Goal: Task Accomplishment & Management: Use online tool/utility

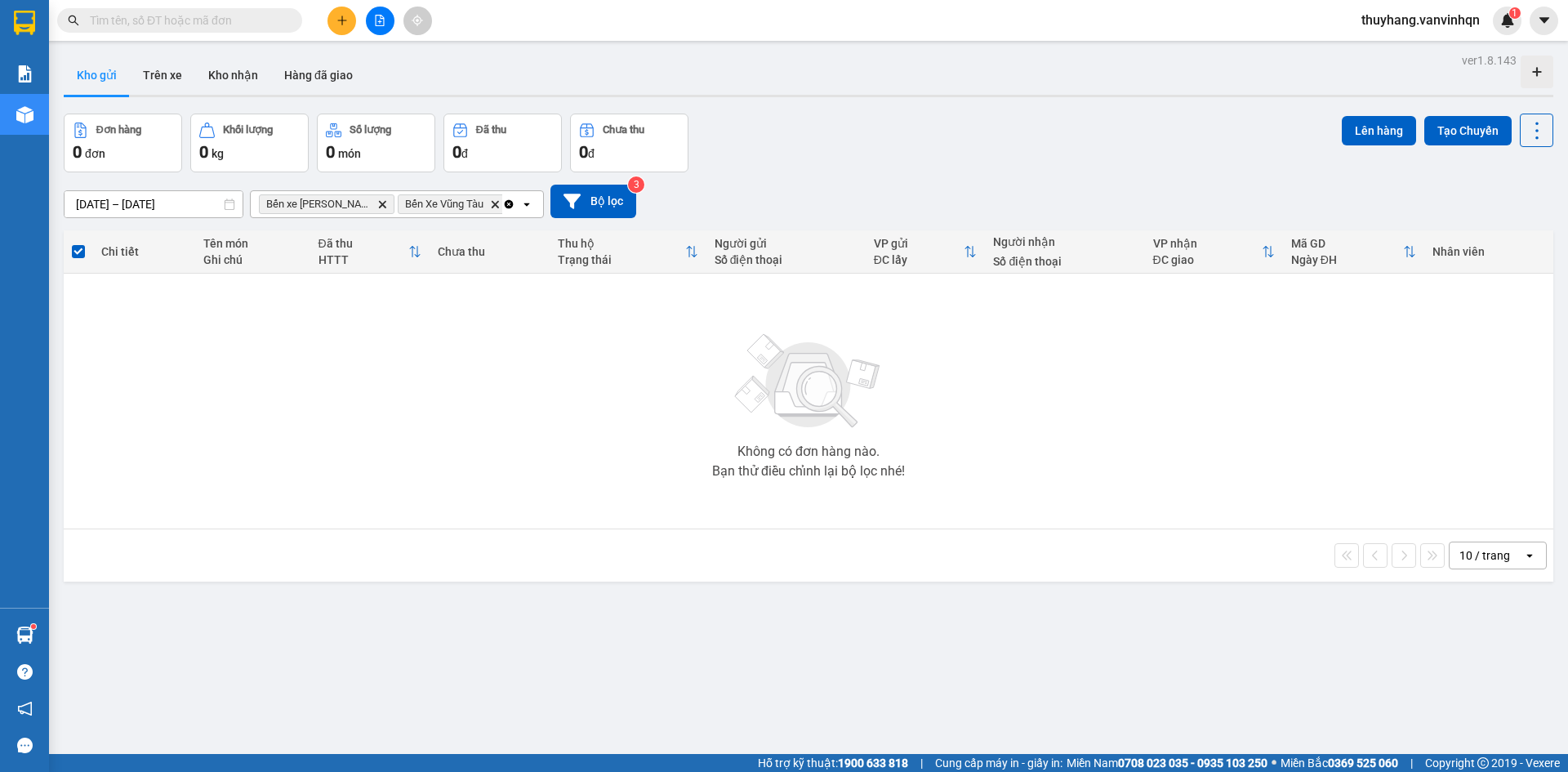
click at [245, 27] on input "text" at bounding box center [186, 21] width 193 height 18
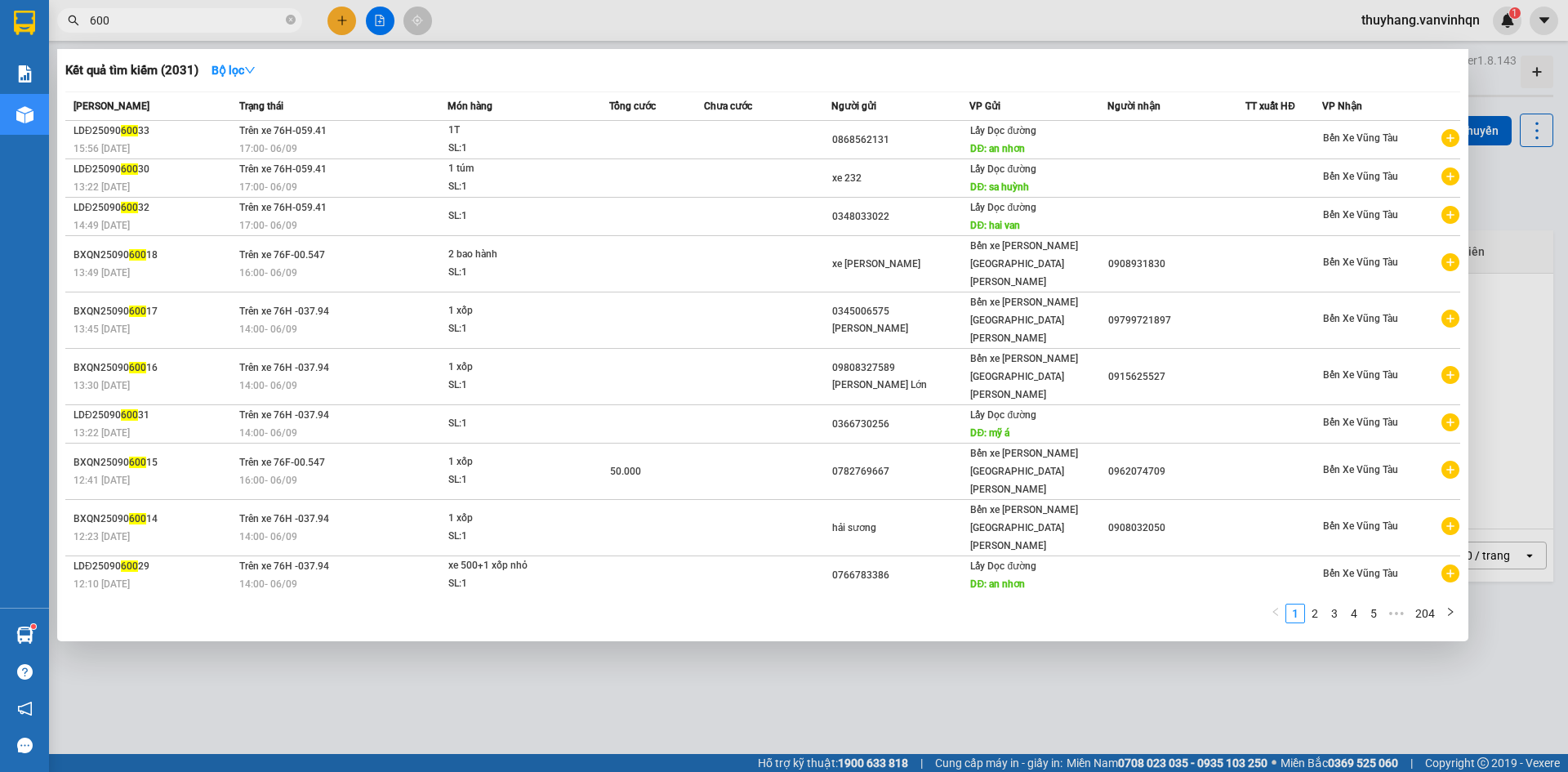
click at [91, 15] on input "600" at bounding box center [186, 21] width 193 height 18
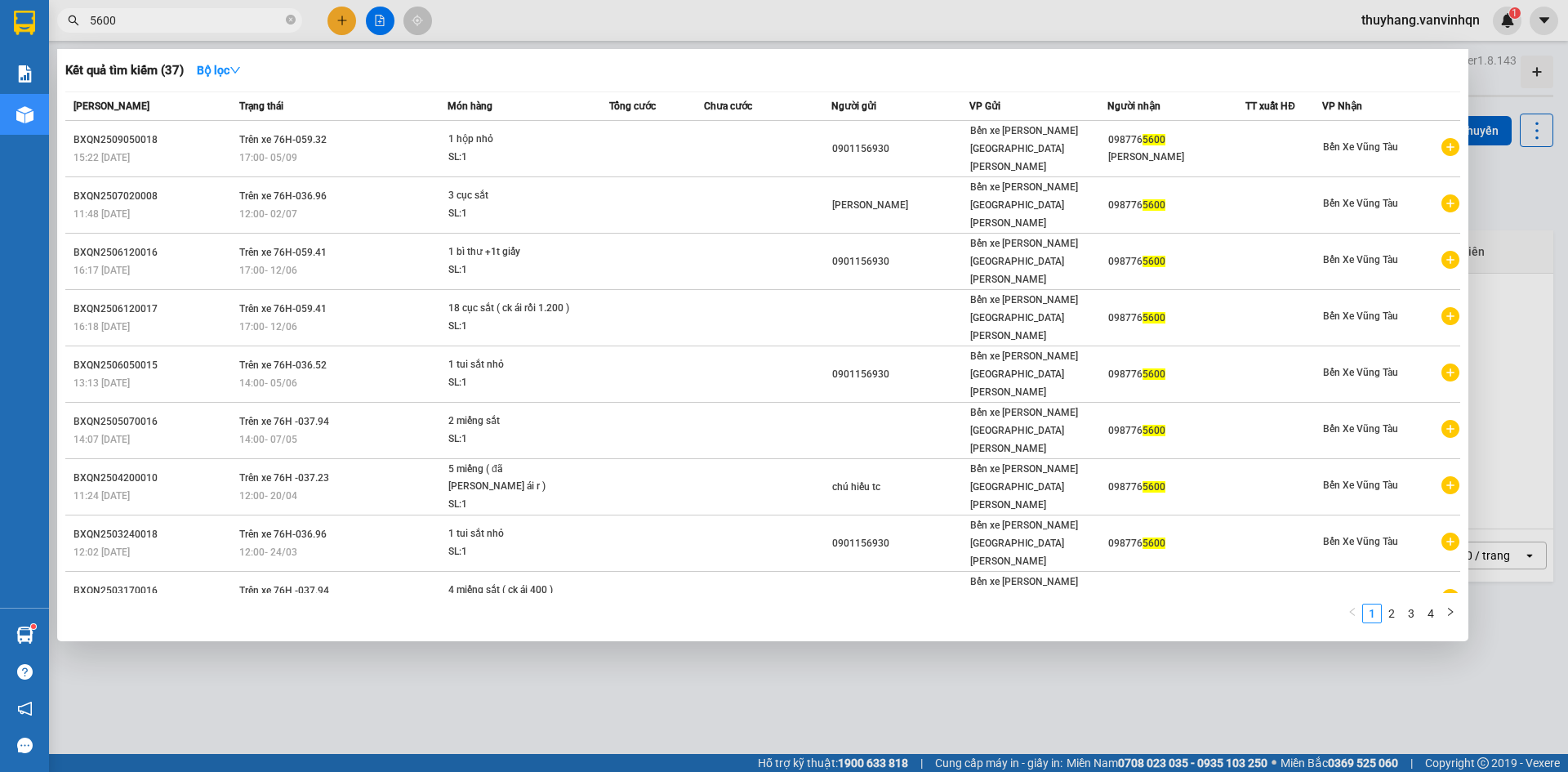
type input "5600"
click at [769, 734] on div at bounding box center [784, 386] width 1568 height 772
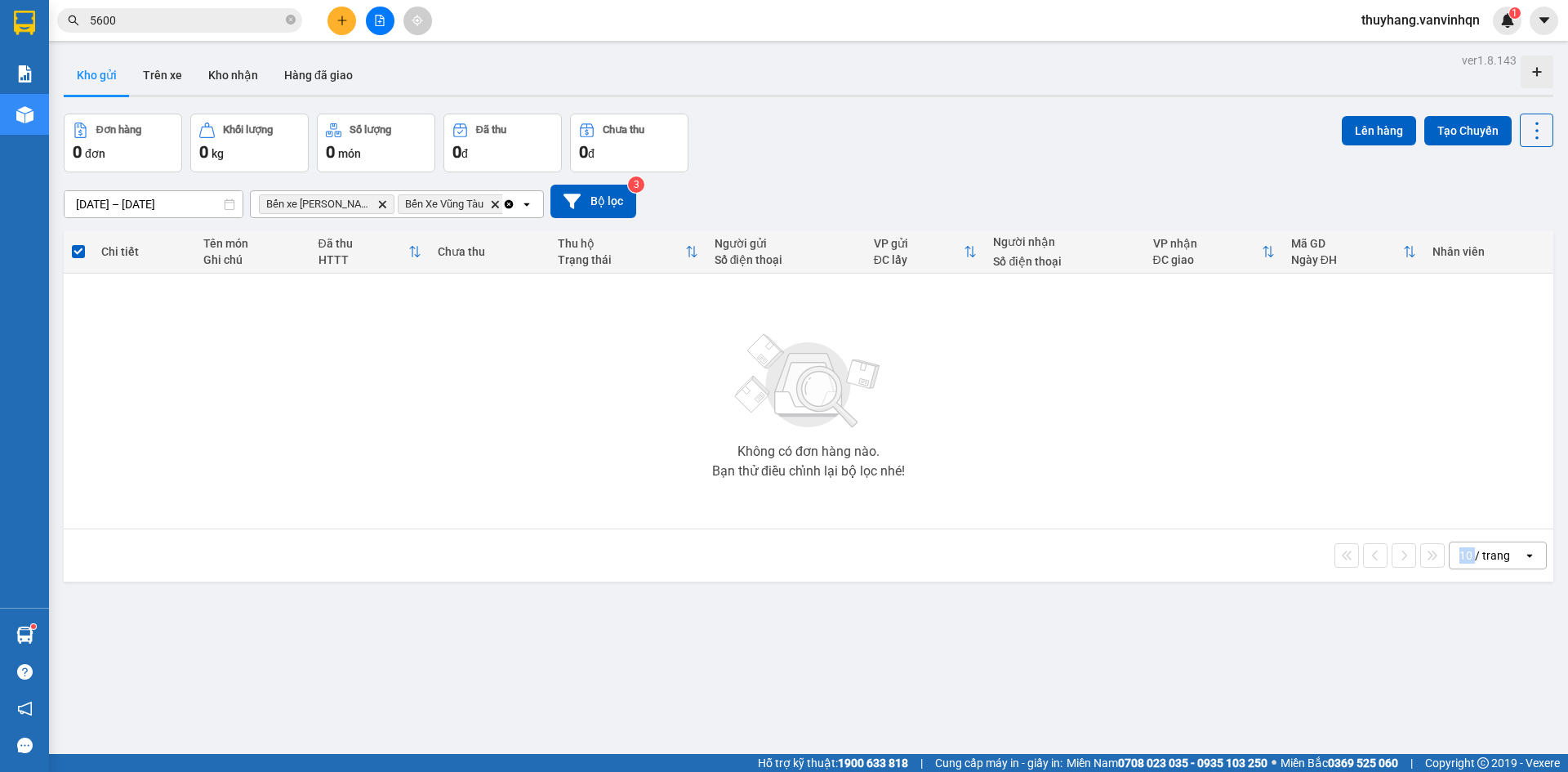
click at [769, 734] on div "ver 1.8.143 Kho gửi Trên xe [PERSON_NAME] Hàng đã [PERSON_NAME] hàng 0 đơn [PER…" at bounding box center [809, 435] width 1503 height 772
click at [377, 26] on button at bounding box center [379, 20] width 28 height 28
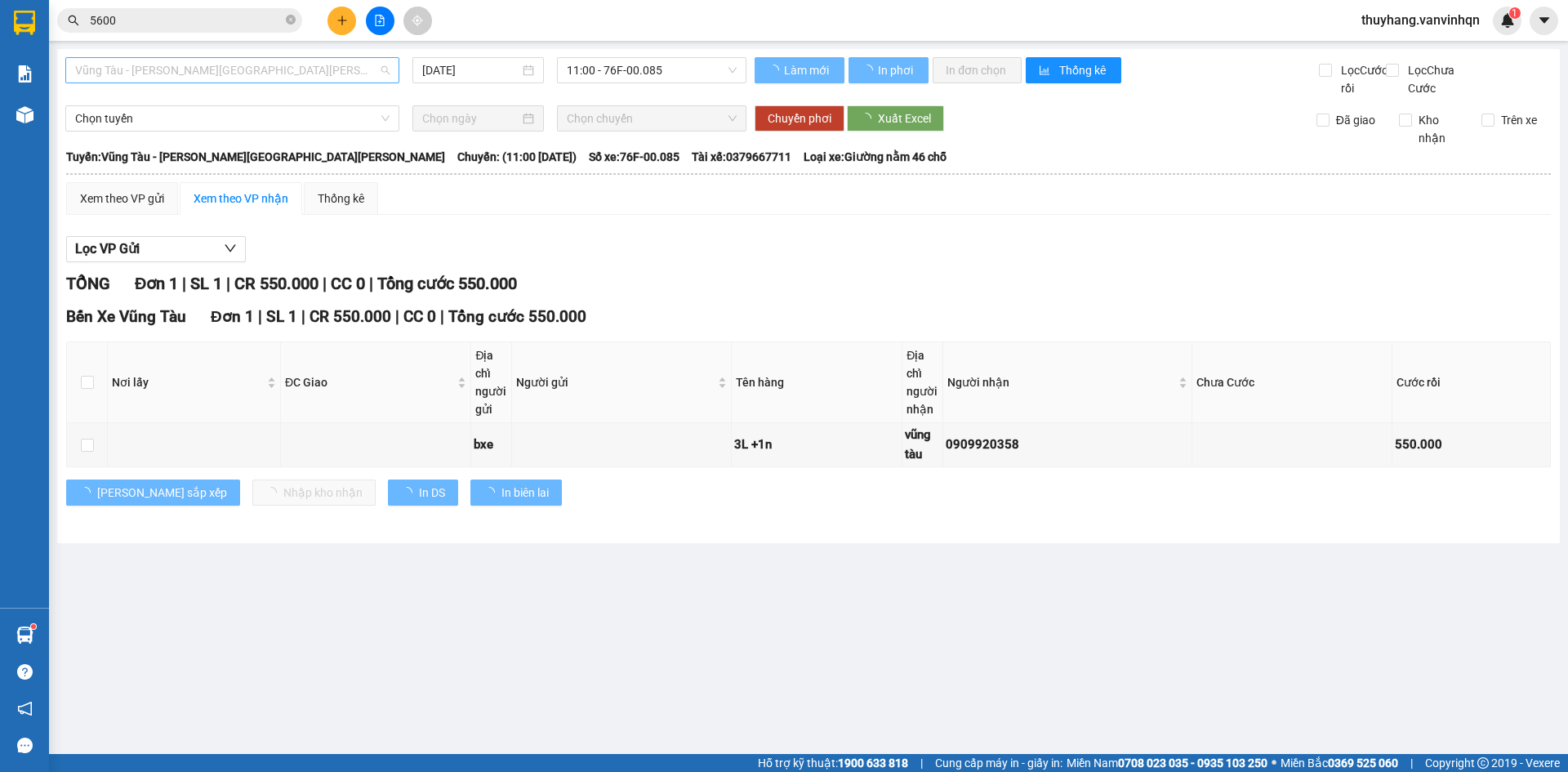
click at [233, 73] on span "Vũng Tàu - [PERSON_NAME][GEOGRAPHIC_DATA][PERSON_NAME]" at bounding box center [233, 70] width 315 height 25
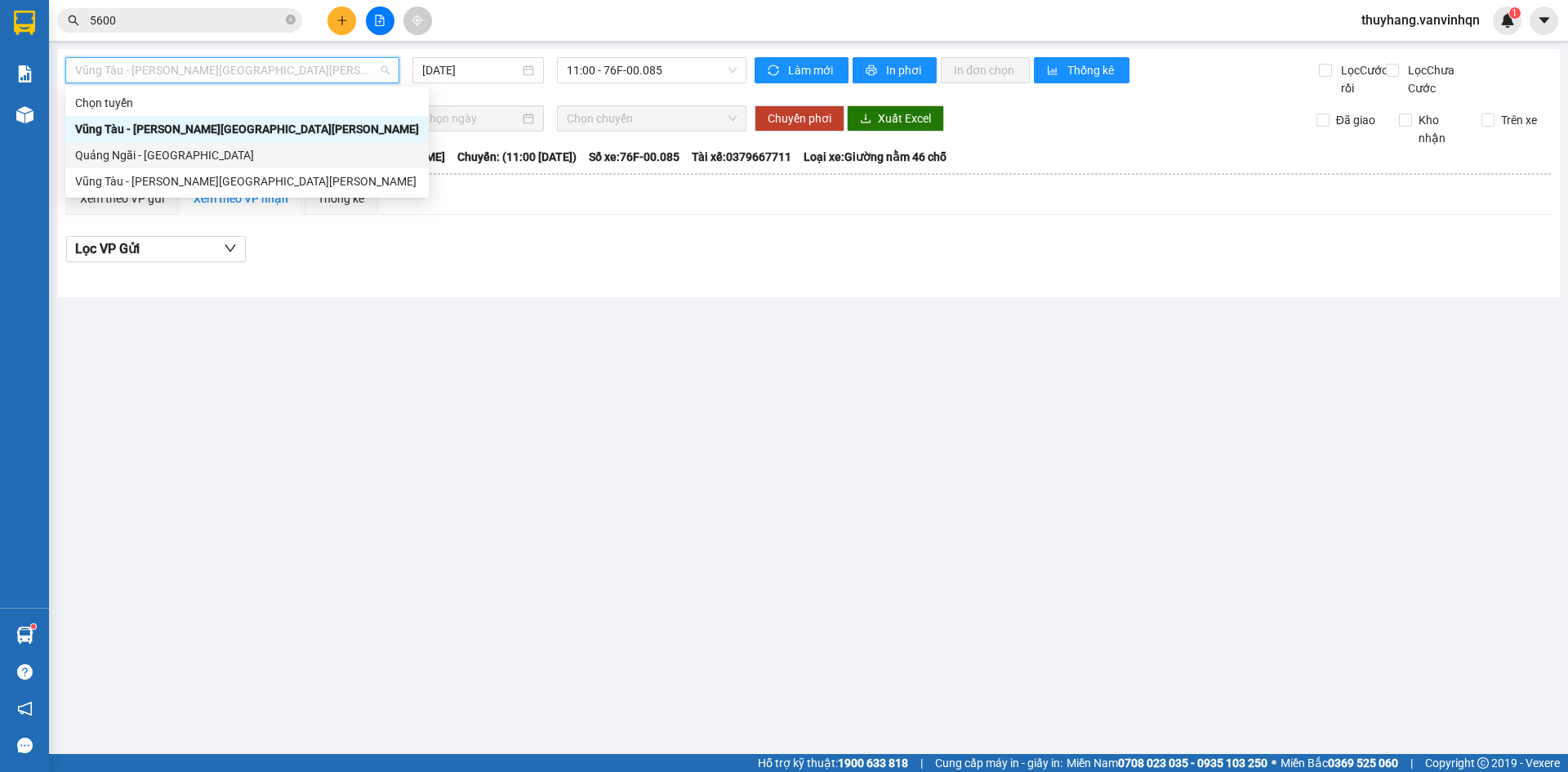
click at [228, 165] on div "Quảng Ngãi - [GEOGRAPHIC_DATA]" at bounding box center [247, 155] width 364 height 26
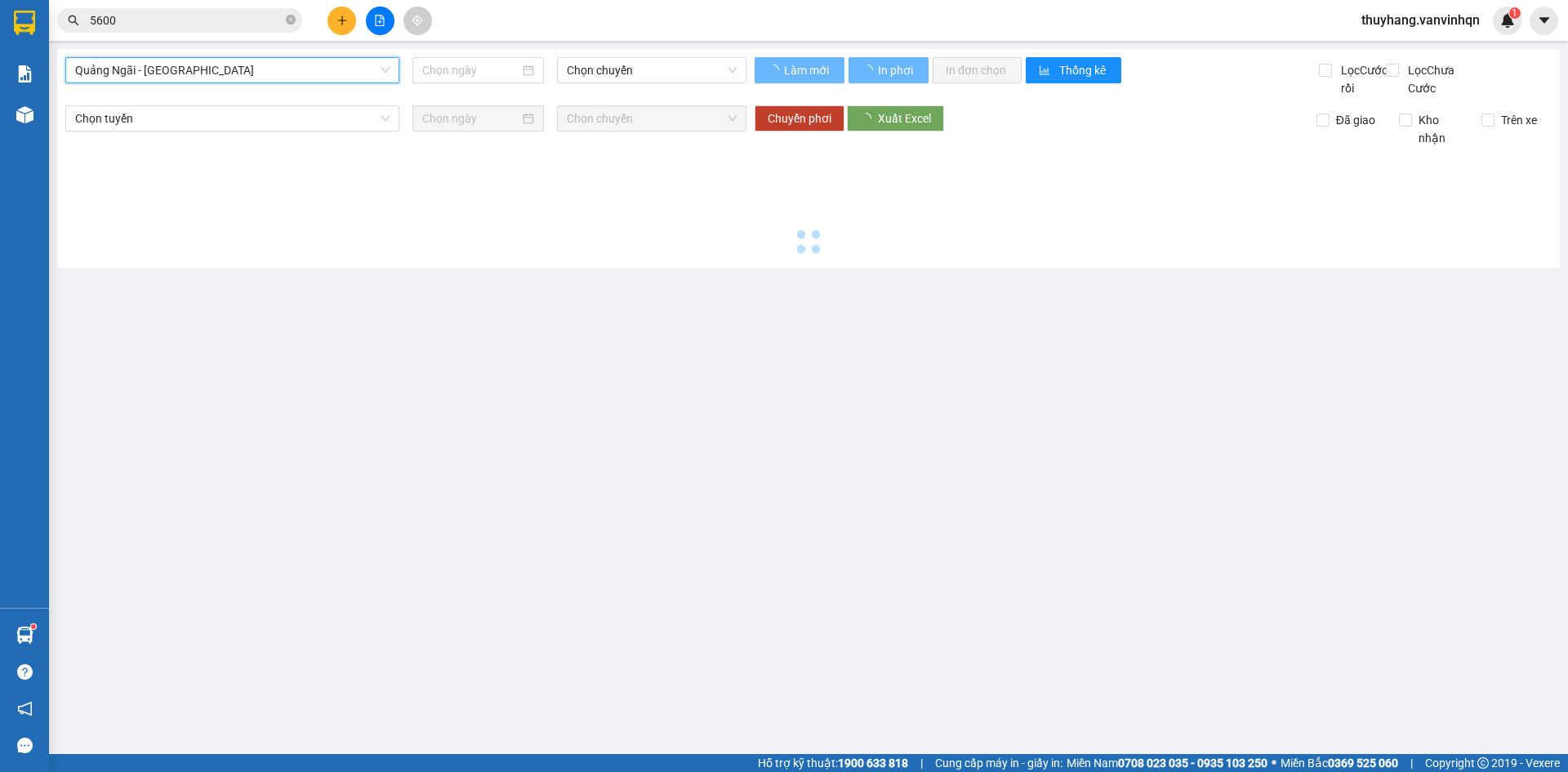
type input "[DATE]"
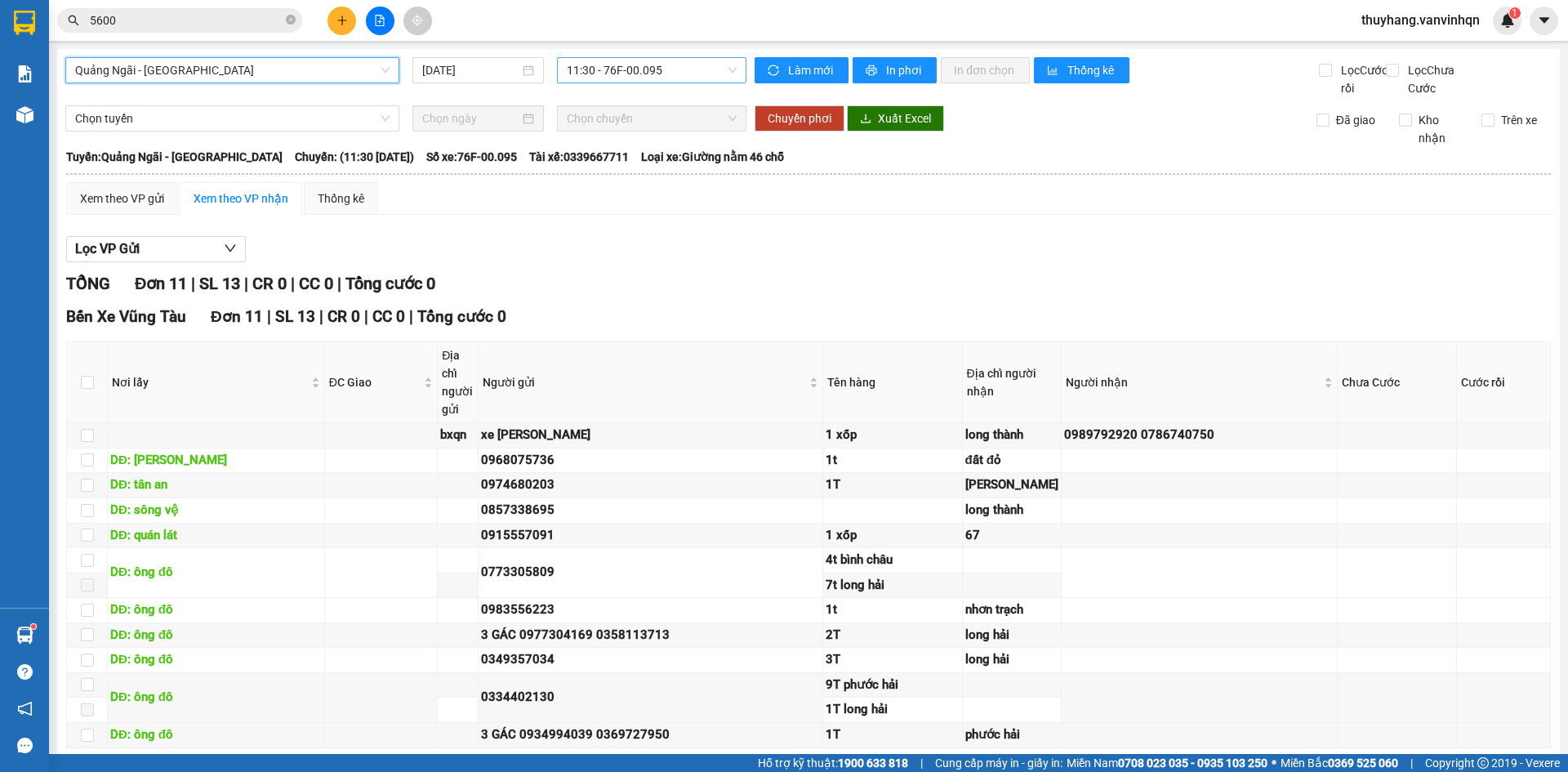
click at [671, 67] on span "11:30 - 76F-00.095" at bounding box center [651, 70] width 170 height 25
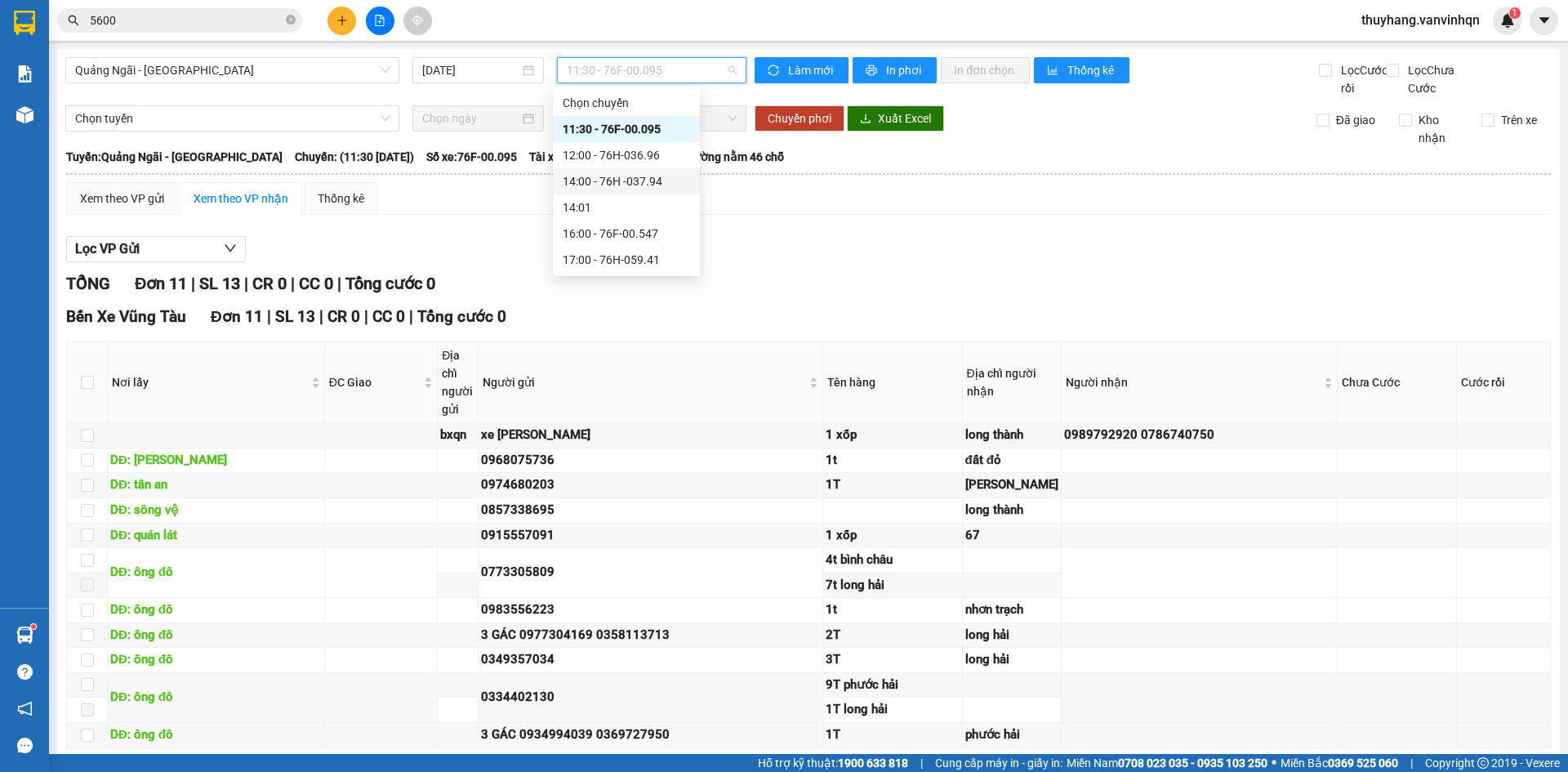
click at [648, 182] on div "14:00 - 76H -037.94" at bounding box center [627, 181] width 127 height 18
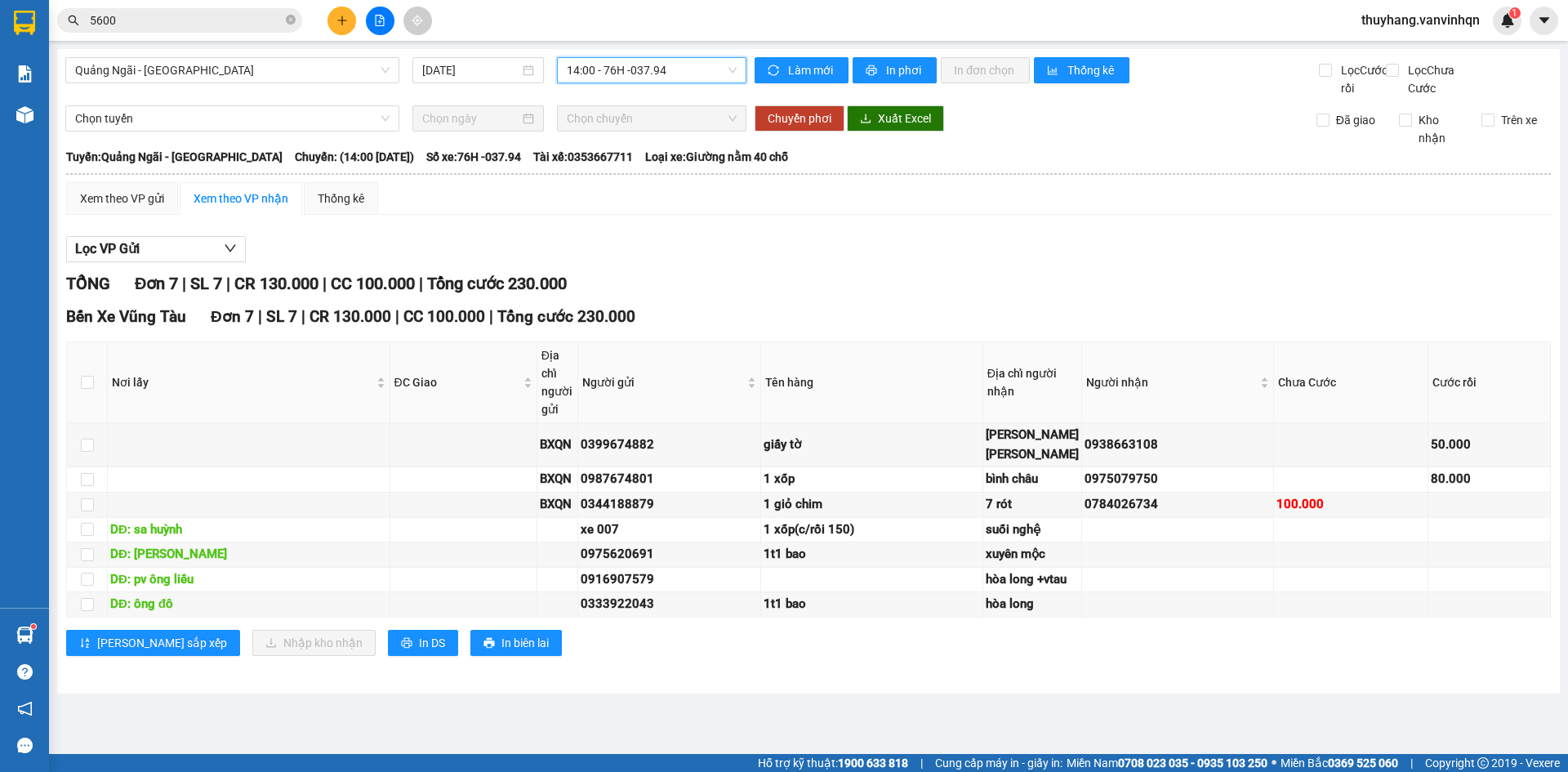
click at [673, 72] on span "14:00 - 76H -037.94" at bounding box center [651, 70] width 170 height 25
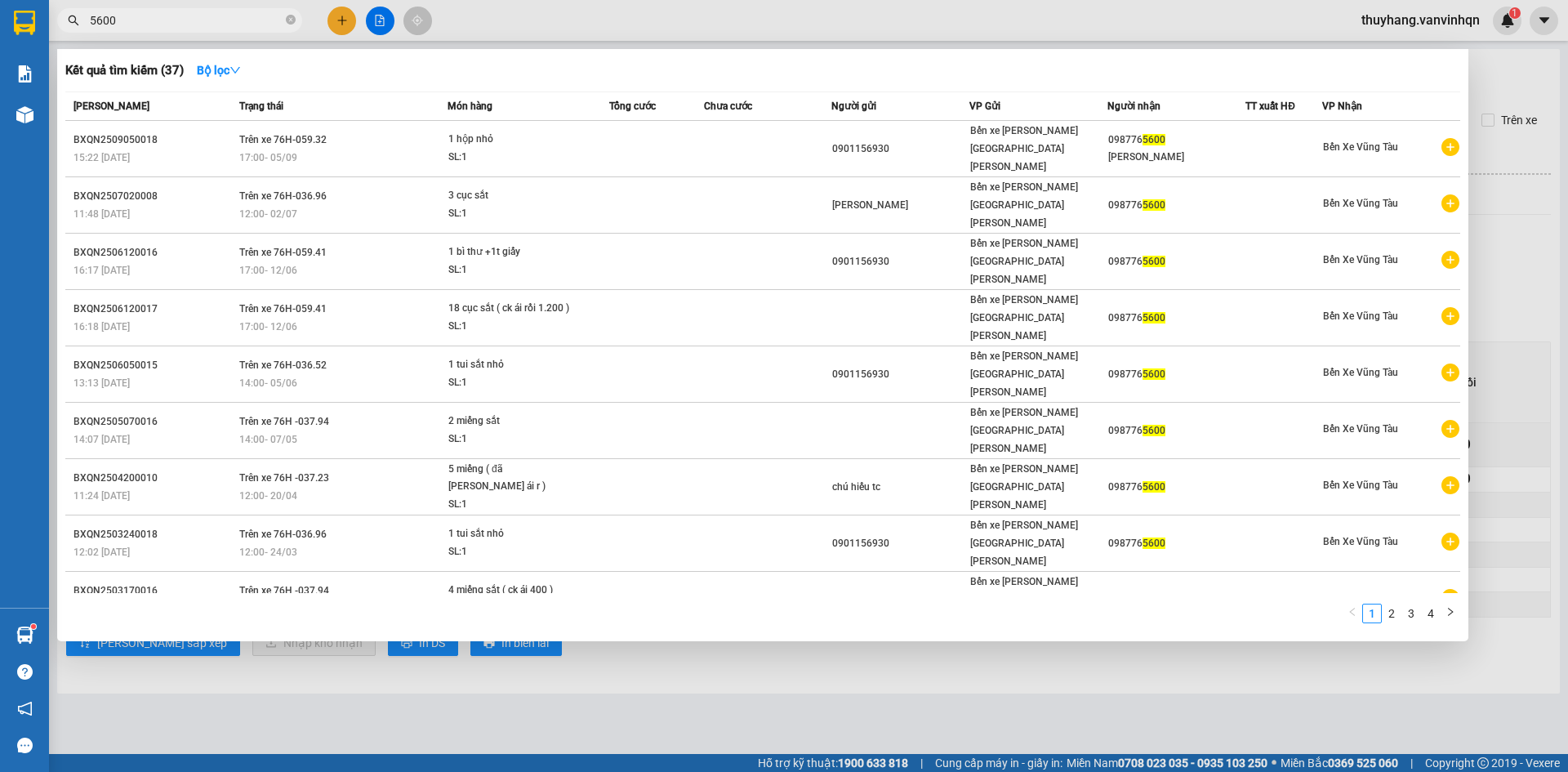
click at [150, 19] on input "5600" at bounding box center [186, 21] width 193 height 18
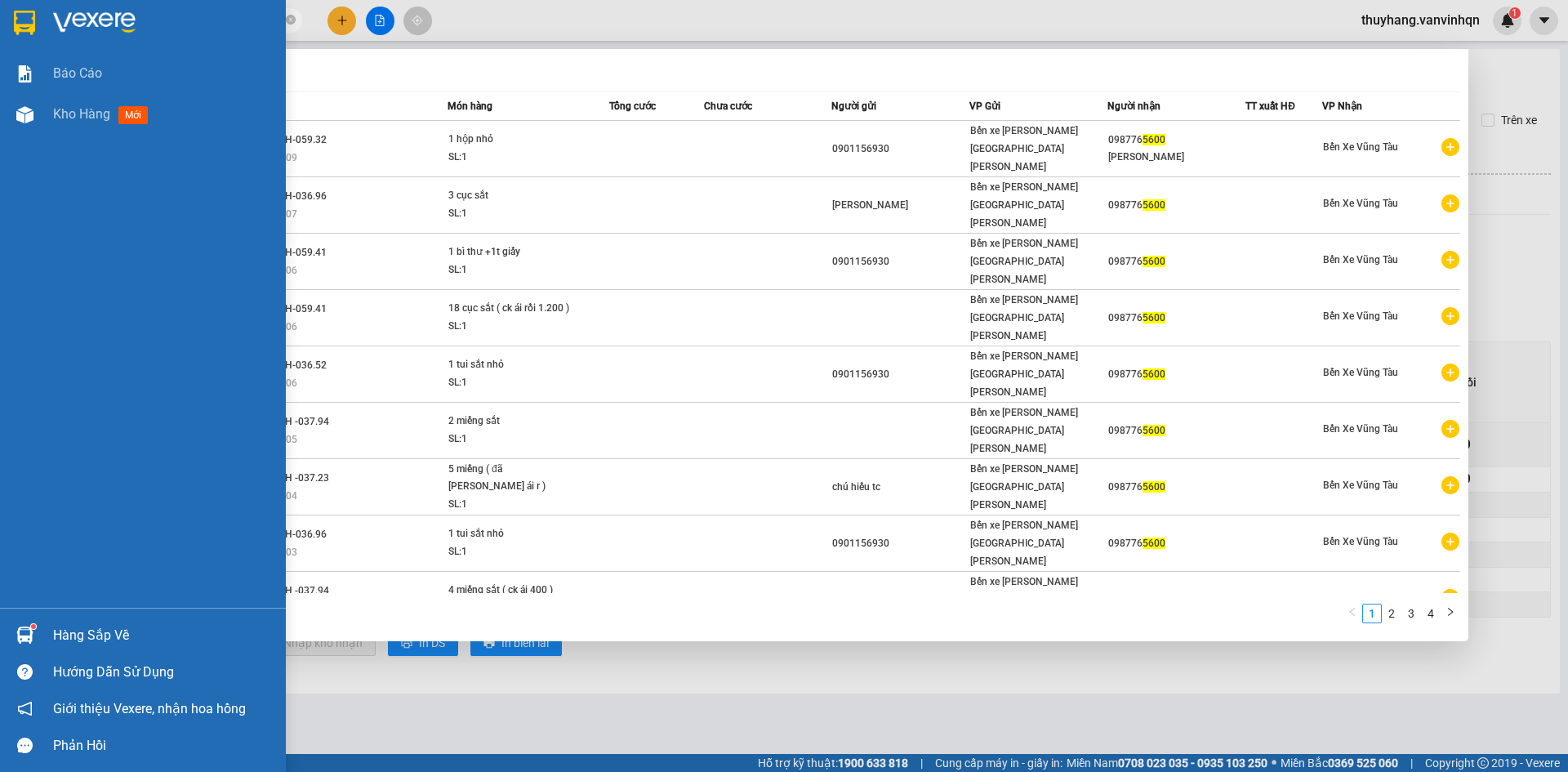
drag, startPoint x: 143, startPoint y: 14, endPoint x: 0, endPoint y: 20, distance: 143.1
click at [0, 20] on section "Kết quả [PERSON_NAME] ( 37 ) Bộ lọc Mã ĐH Trạng thái Món hàng [PERSON_NAME] [PE…" at bounding box center [784, 386] width 1568 height 772
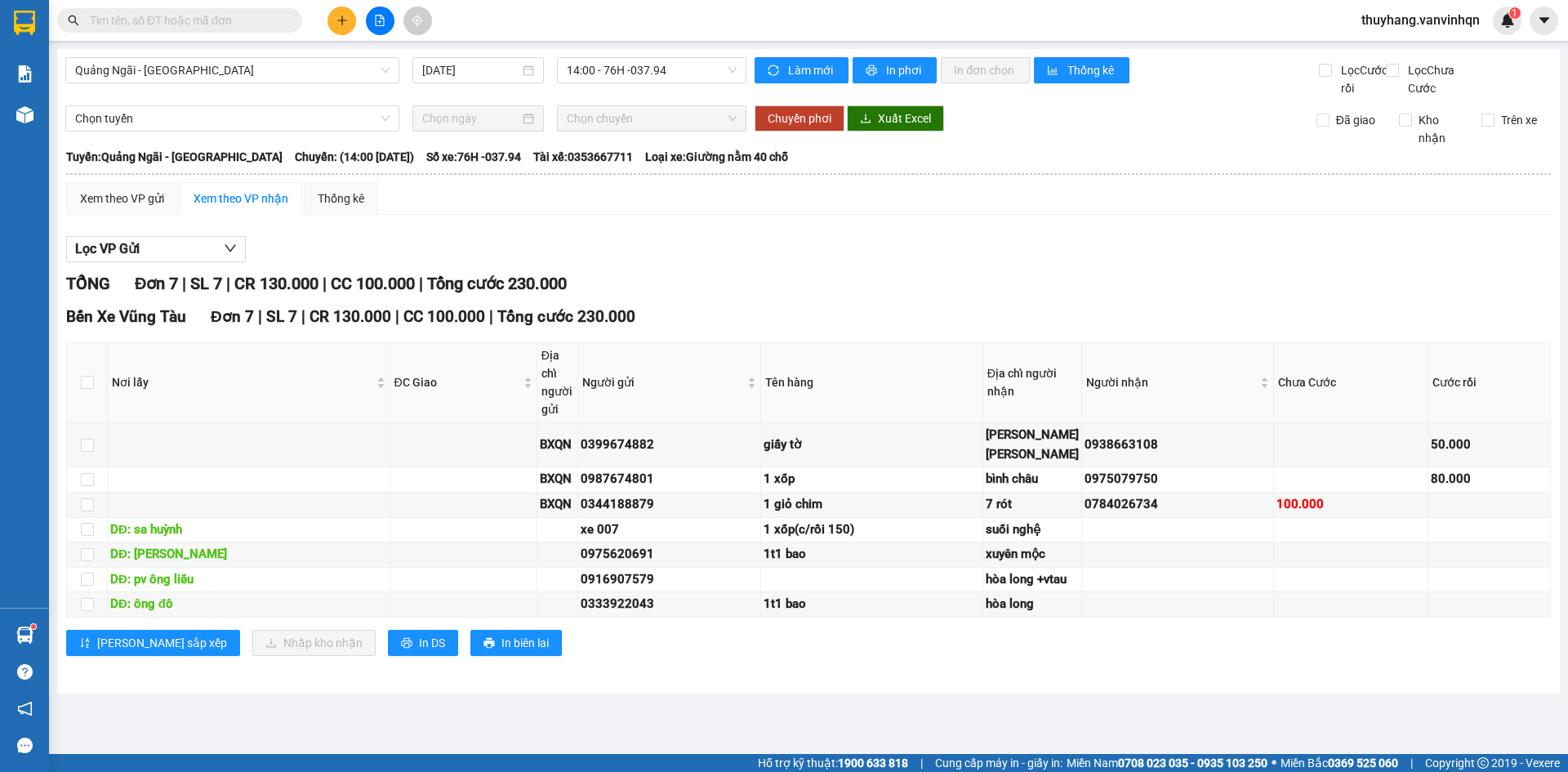
click at [729, 263] on div "Lọc VP Gửi" at bounding box center [809, 250] width 1485 height 27
click at [716, 69] on span "14:00 - 76H -037.94" at bounding box center [651, 70] width 170 height 25
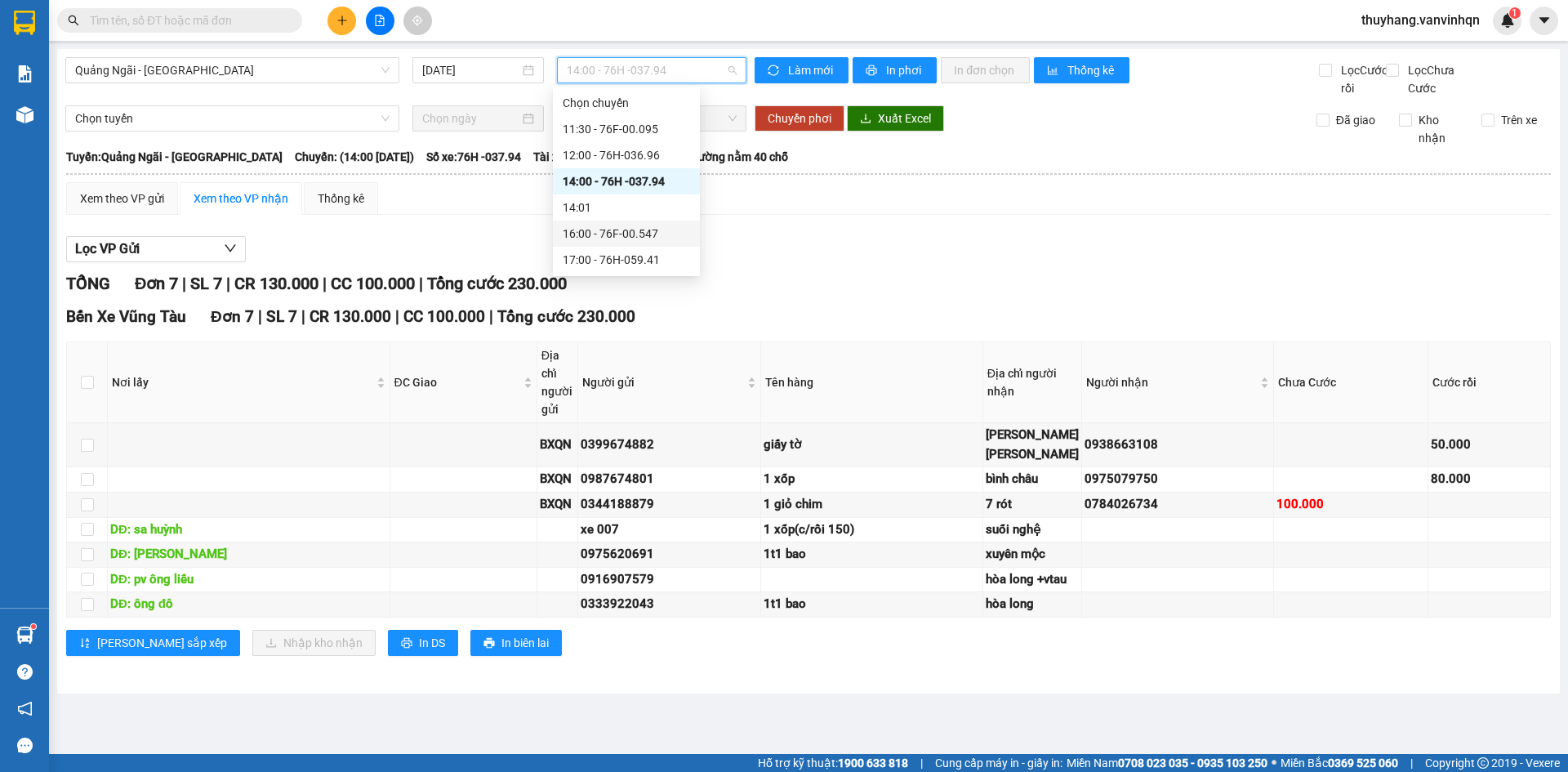
click at [671, 236] on div "16:00 - 76F-00.547" at bounding box center [627, 234] width 127 height 18
